Goal: Task Accomplishment & Management: Manage account settings

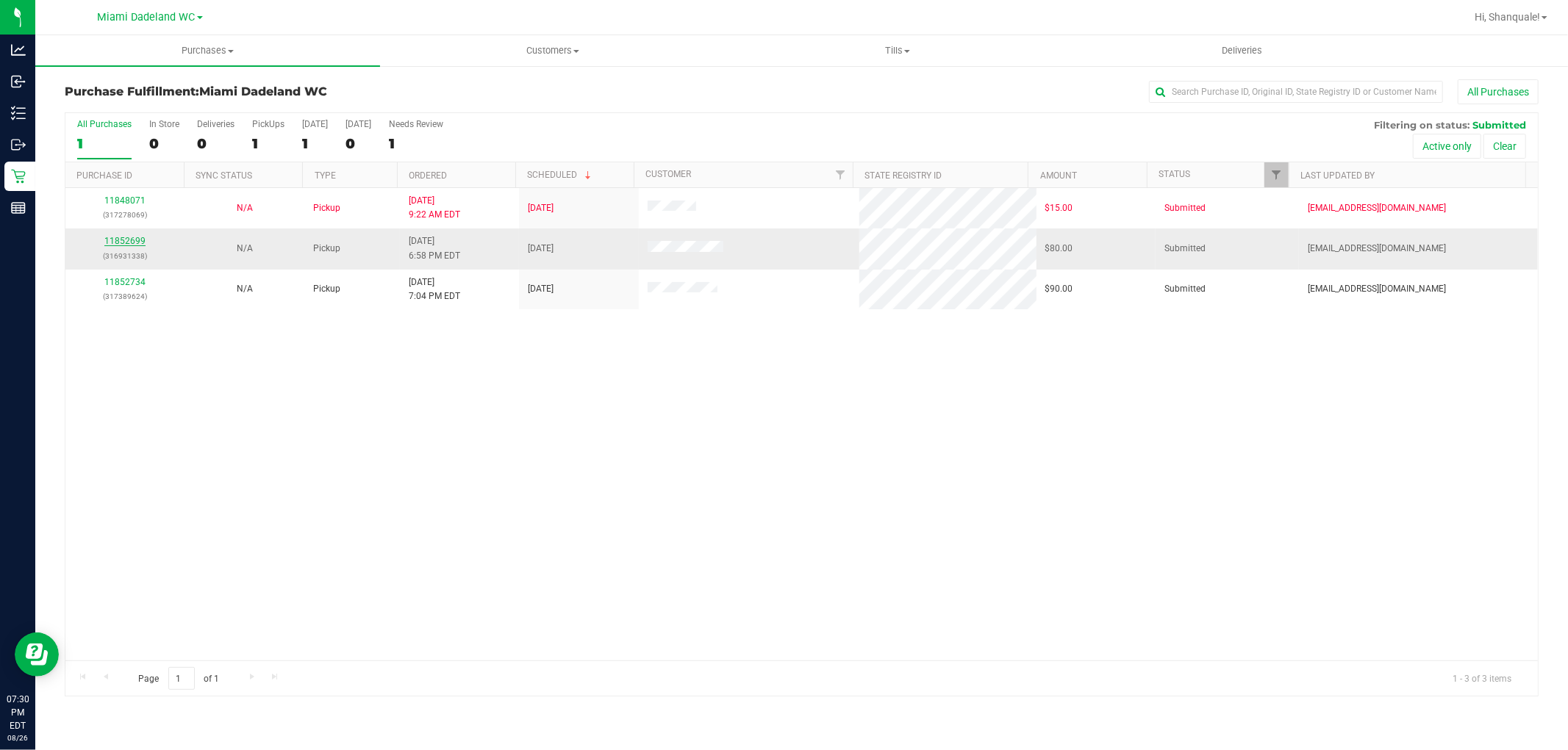
click at [132, 243] on link "11852699" at bounding box center [124, 240] width 41 height 10
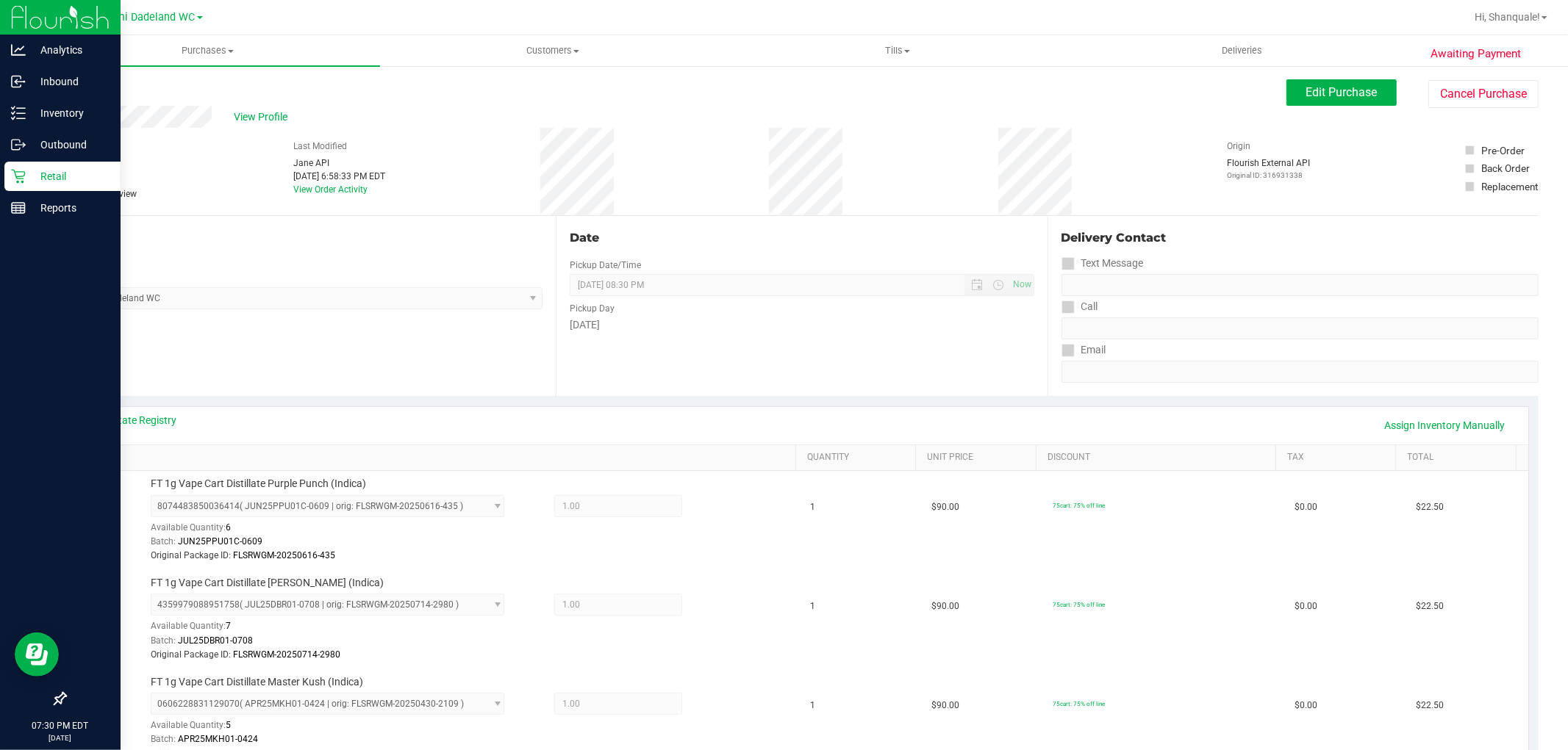
click at [27, 175] on p "Retail" at bounding box center [69, 176] width 88 height 17
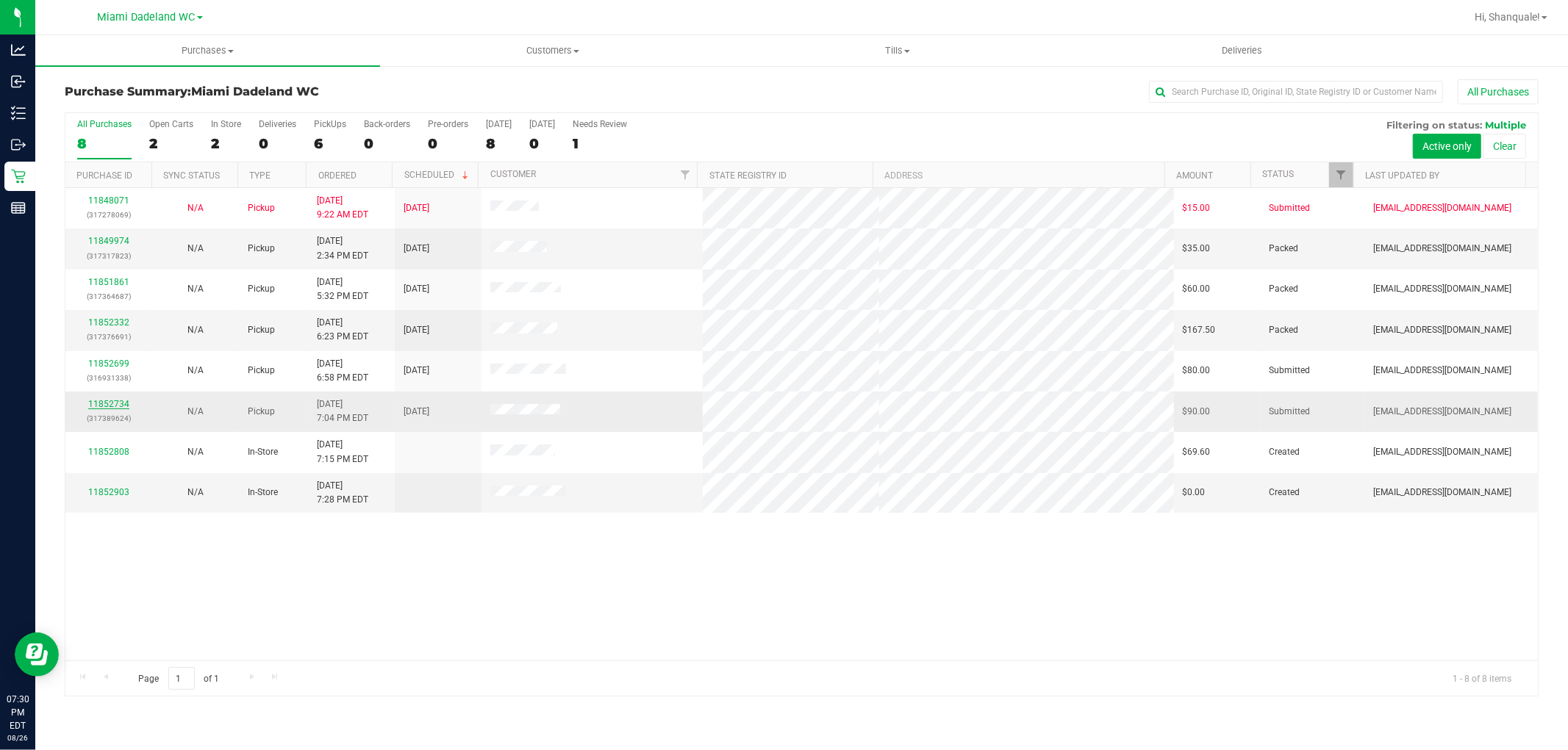
click at [115, 403] on link "11852734" at bounding box center [108, 403] width 41 height 10
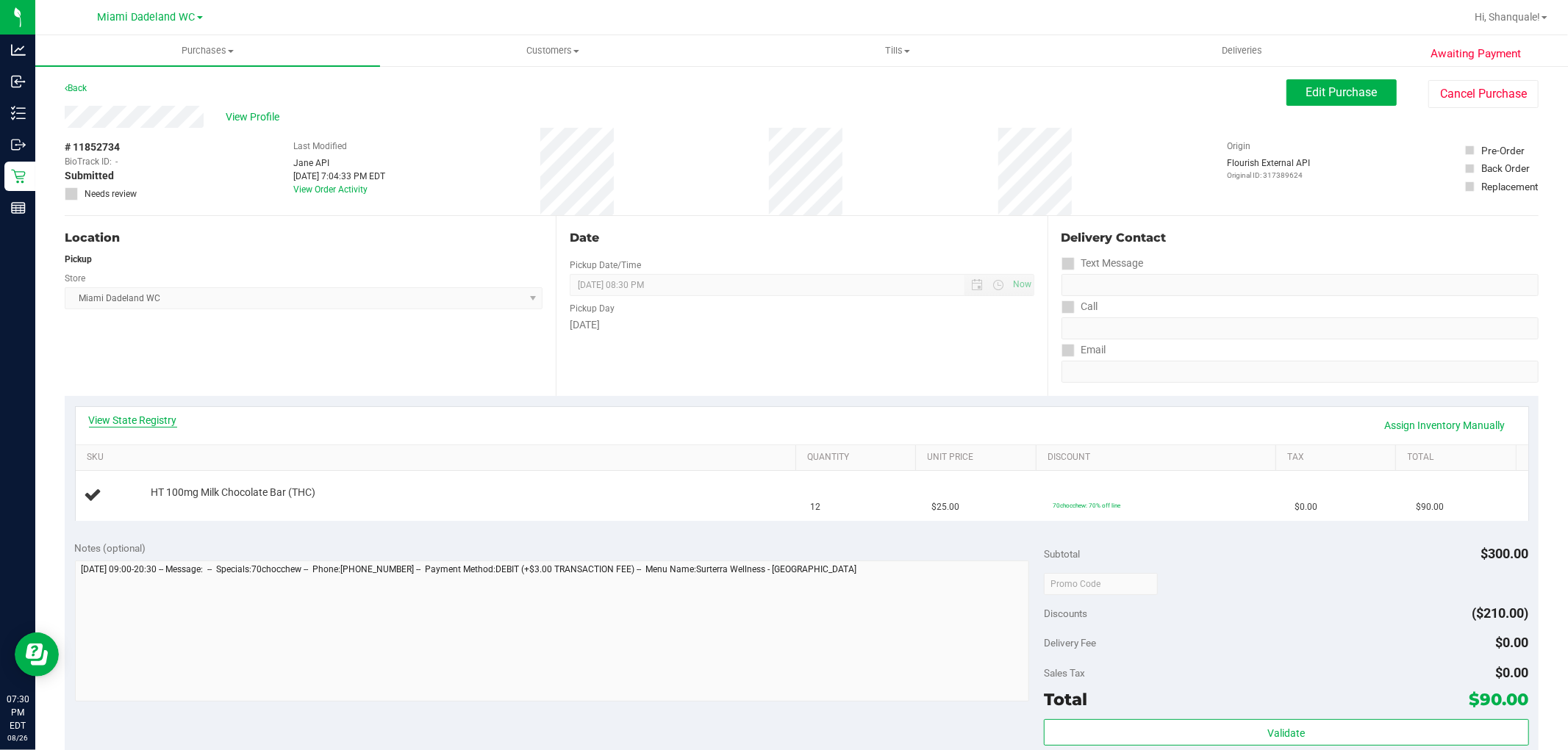
click at [162, 417] on link "View State Registry" at bounding box center [132, 420] width 88 height 14
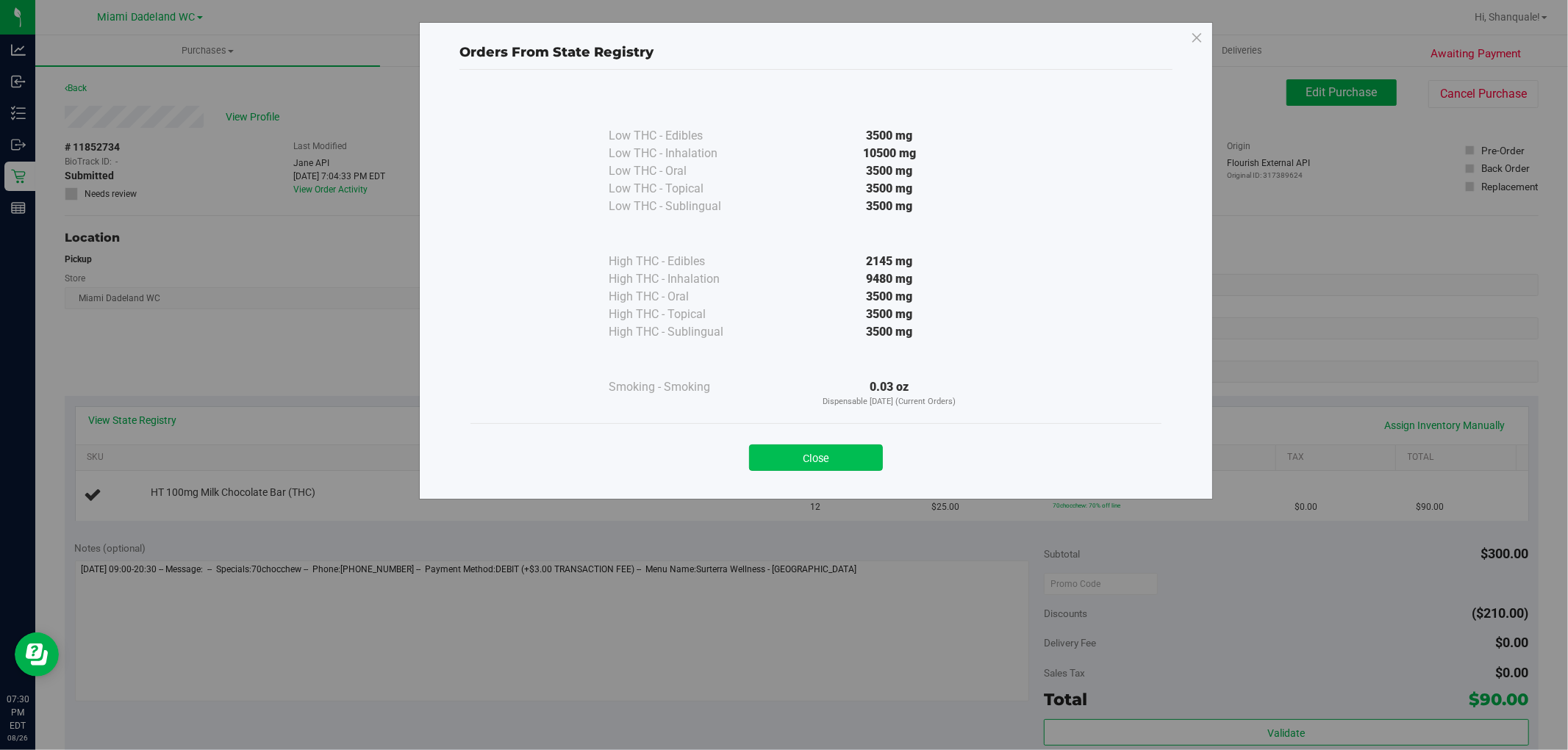
click at [789, 457] on button "Close" at bounding box center [817, 457] width 134 height 26
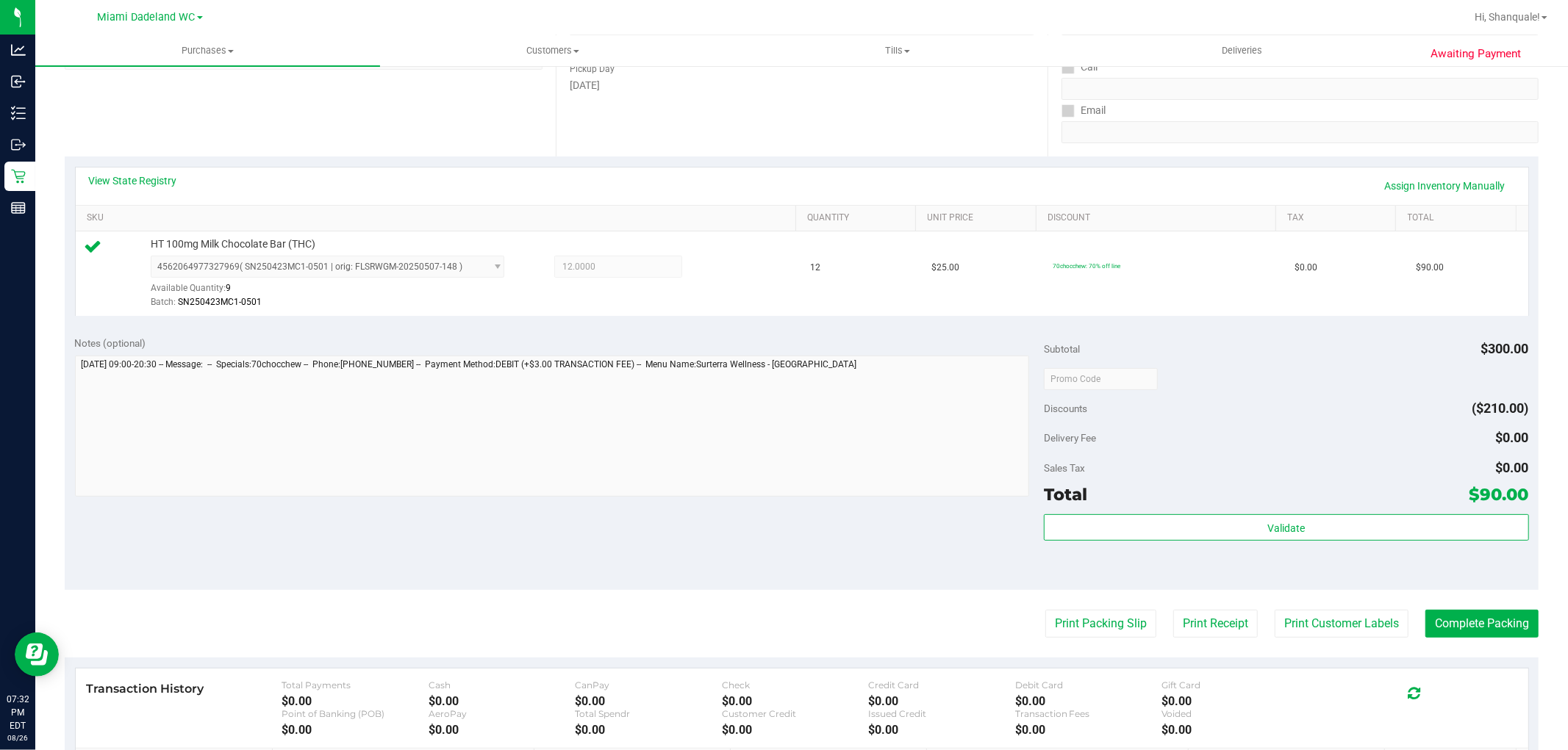
scroll to position [245, 0]
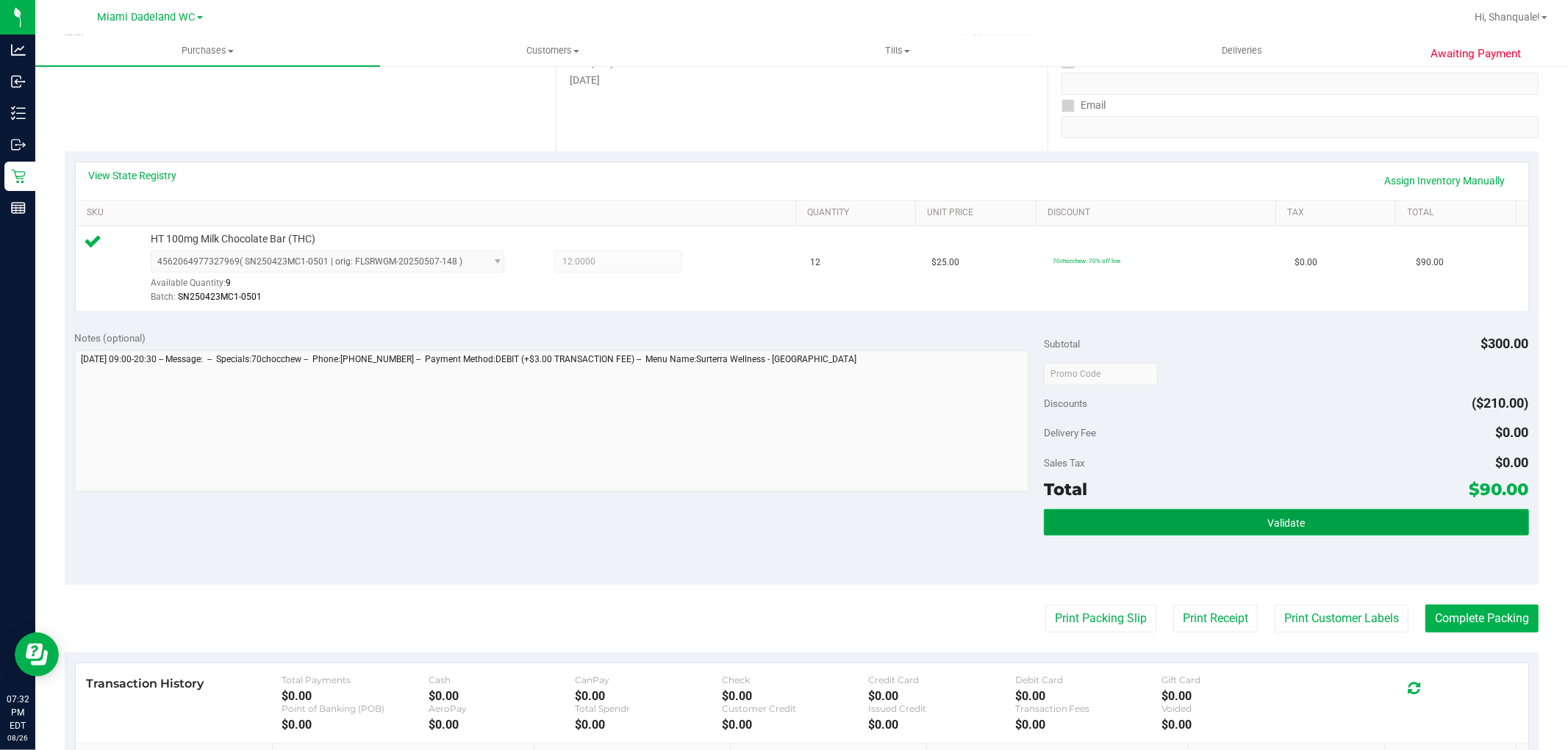
click at [1173, 523] on button "Validate" at bounding box center [1286, 522] width 485 height 26
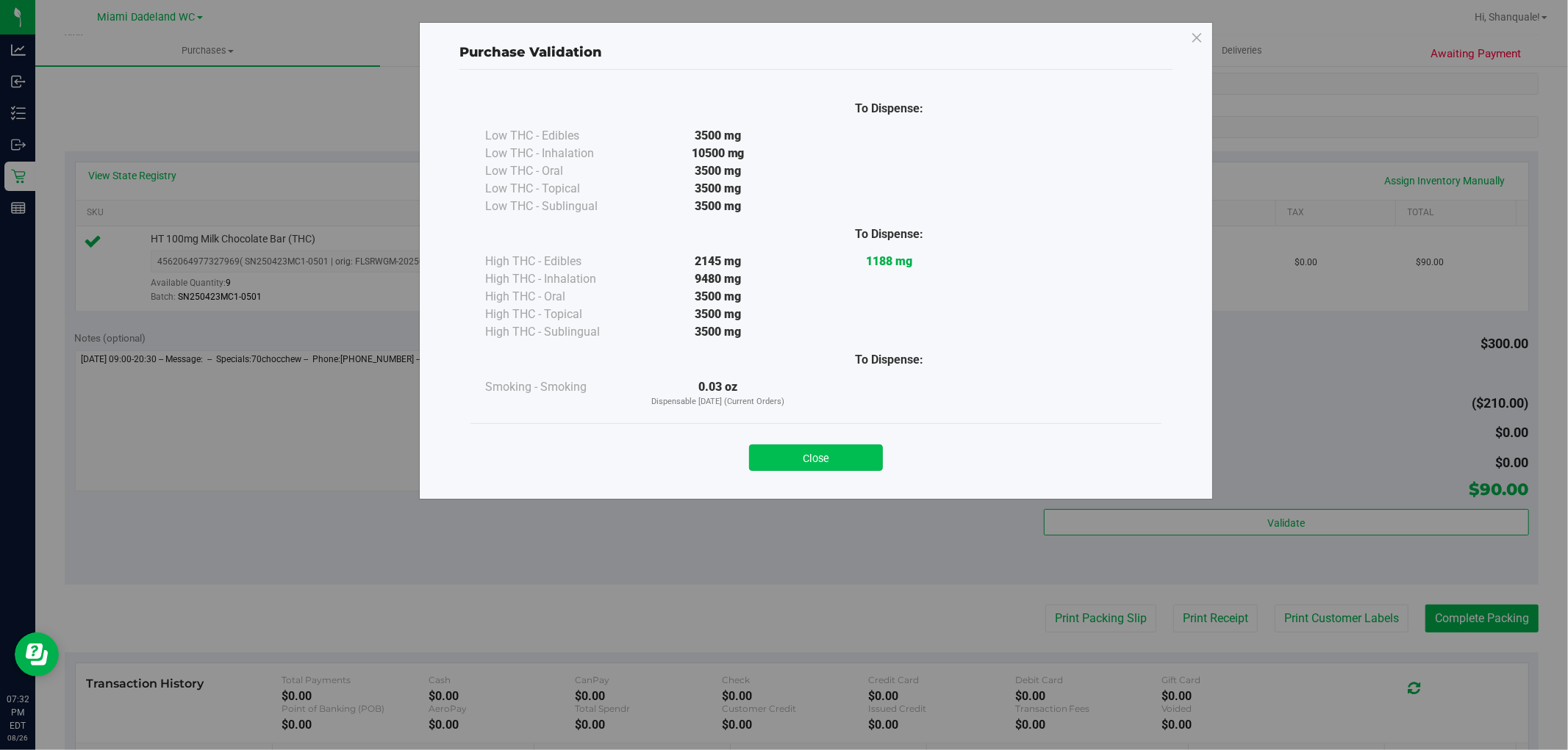
click at [785, 446] on button "Close" at bounding box center [817, 457] width 134 height 26
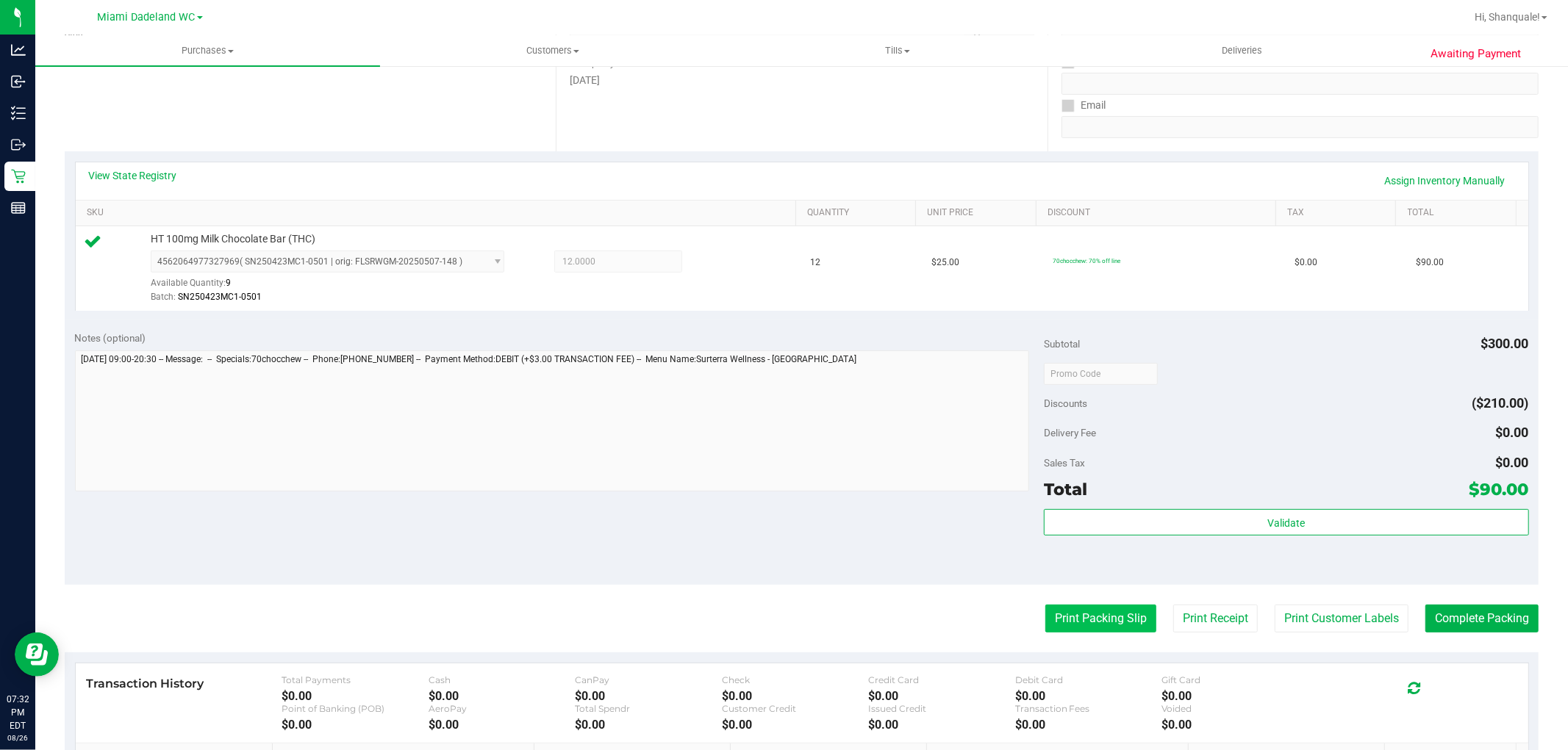
click at [1080, 619] on button "Print Packing Slip" at bounding box center [1100, 619] width 111 height 28
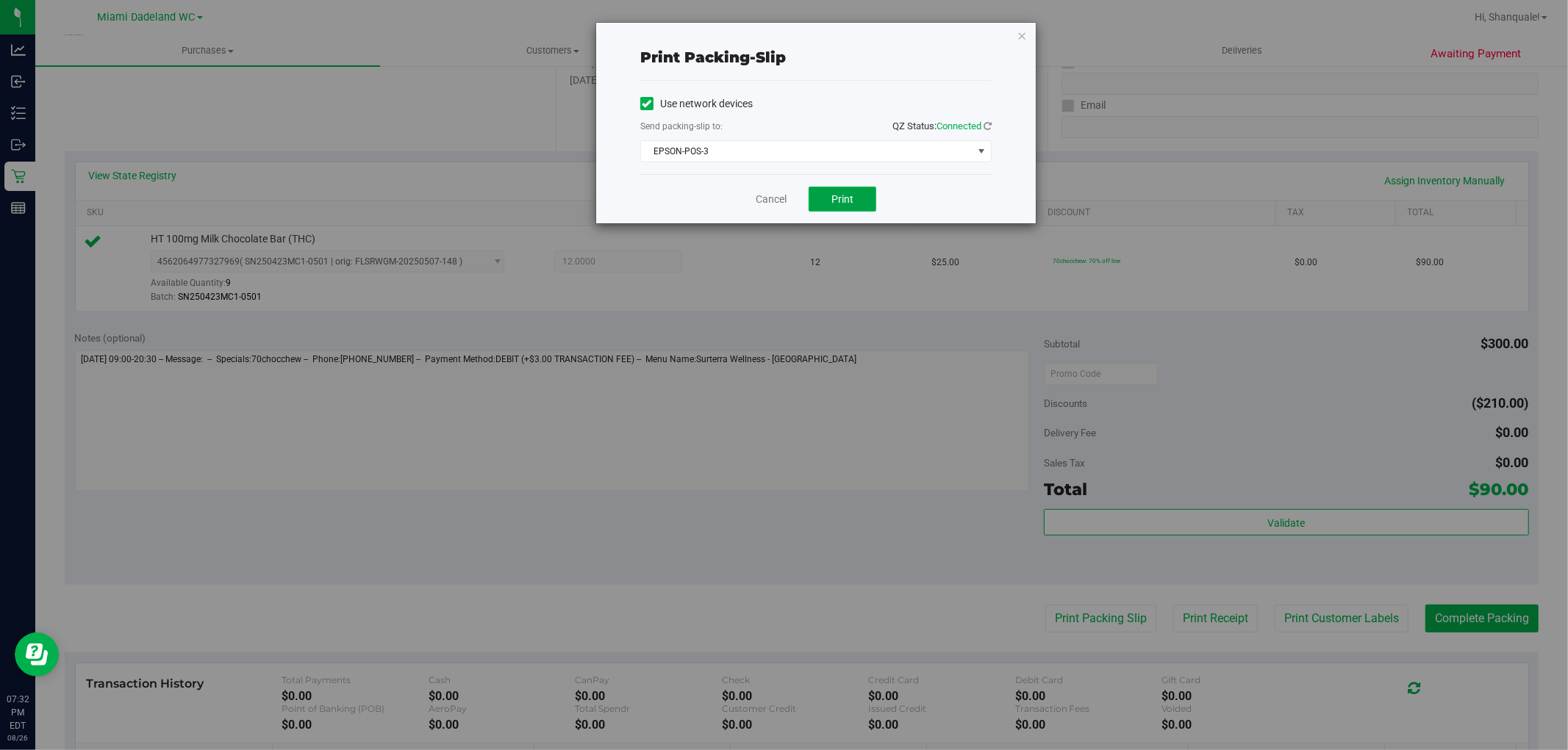
click at [833, 204] on span "Print" at bounding box center [842, 198] width 22 height 12
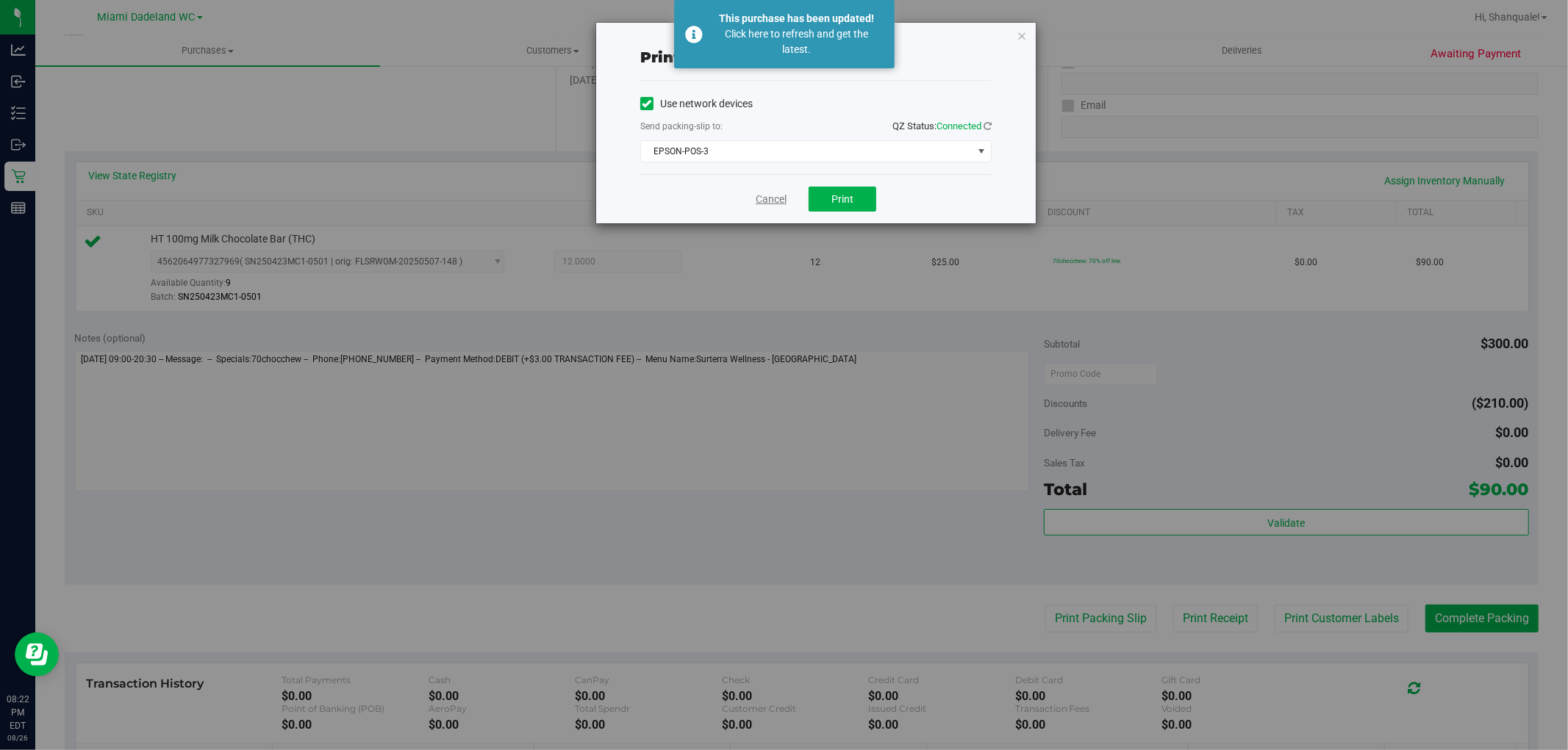
click at [780, 199] on link "Cancel" at bounding box center [771, 199] width 31 height 15
